Goal: Navigation & Orientation: Understand site structure

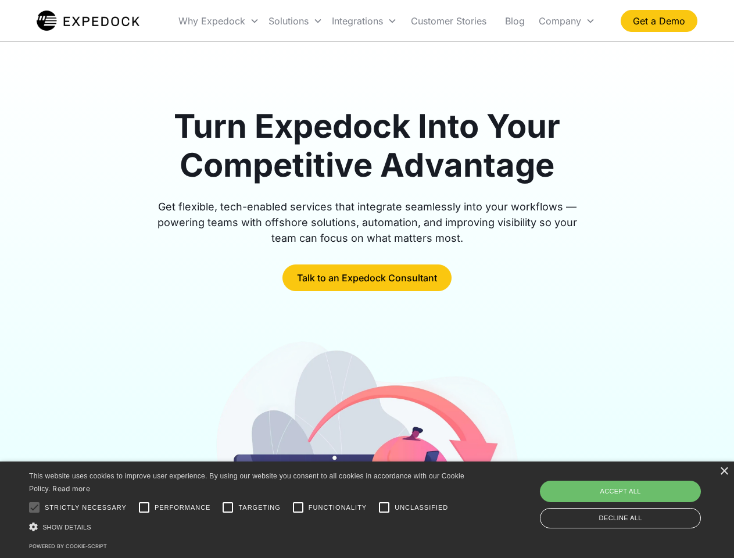
click at [387, 21] on div "Integrations" at bounding box center [364, 21] width 74 height 40
click at [219, 21] on div "Why Expedock" at bounding box center [212, 21] width 67 height 12
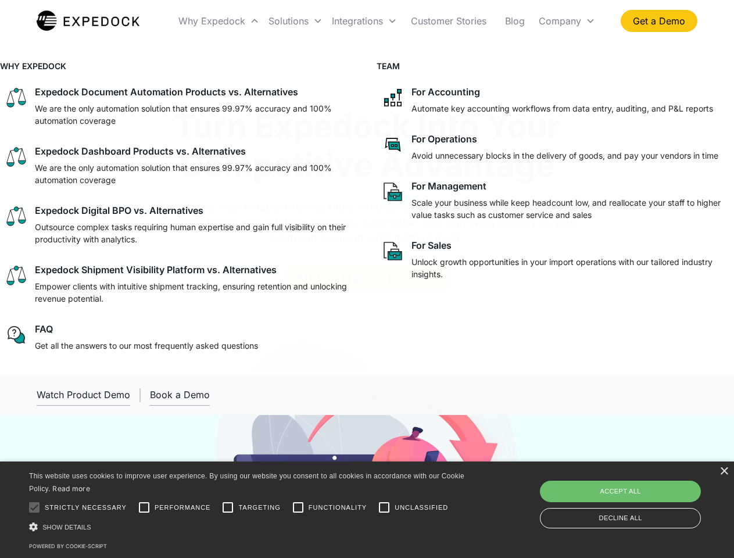
click at [295, 21] on div "Solutions" at bounding box center [289, 21] width 40 height 12
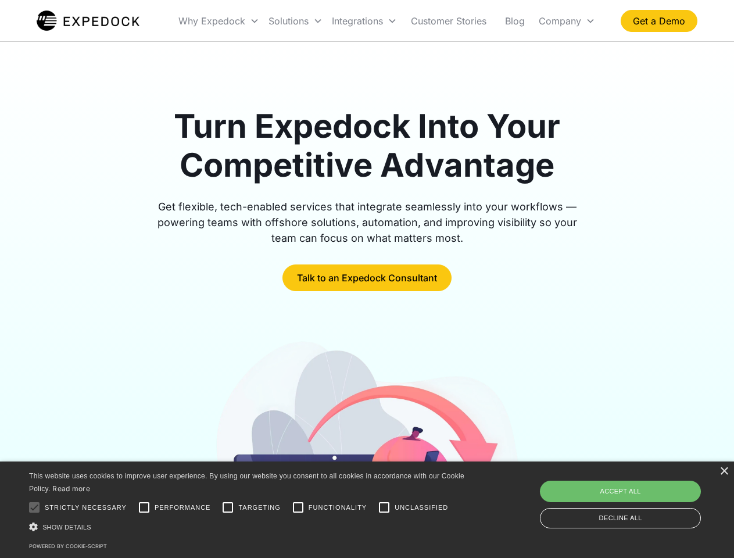
click at [365, 21] on div "Integrations" at bounding box center [357, 21] width 51 height 12
click at [567, 21] on div "Company" at bounding box center [560, 21] width 42 height 12
click at [34, 508] on div at bounding box center [34, 507] width 23 height 23
click at [144, 508] on input "Performance" at bounding box center [144, 507] width 23 height 23
checkbox input "true"
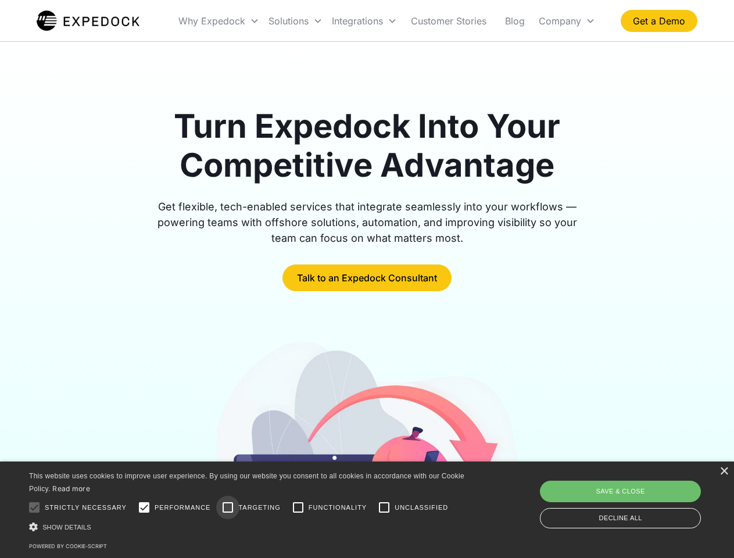
click at [228, 508] on input "Targeting" at bounding box center [227, 507] width 23 height 23
checkbox input "true"
click at [298, 508] on input "Functionality" at bounding box center [298, 507] width 23 height 23
checkbox input "true"
click at [384, 508] on input "Unclassified" at bounding box center [384, 507] width 23 height 23
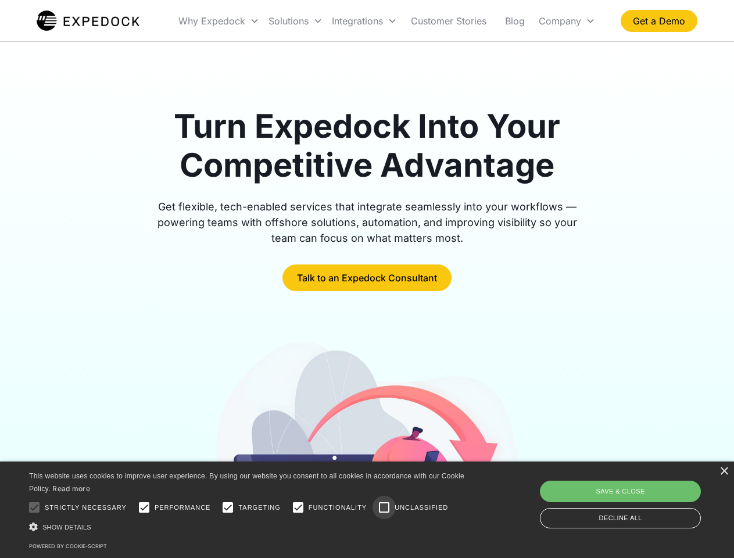
checkbox input "true"
